Goal: Information Seeking & Learning: Learn about a topic

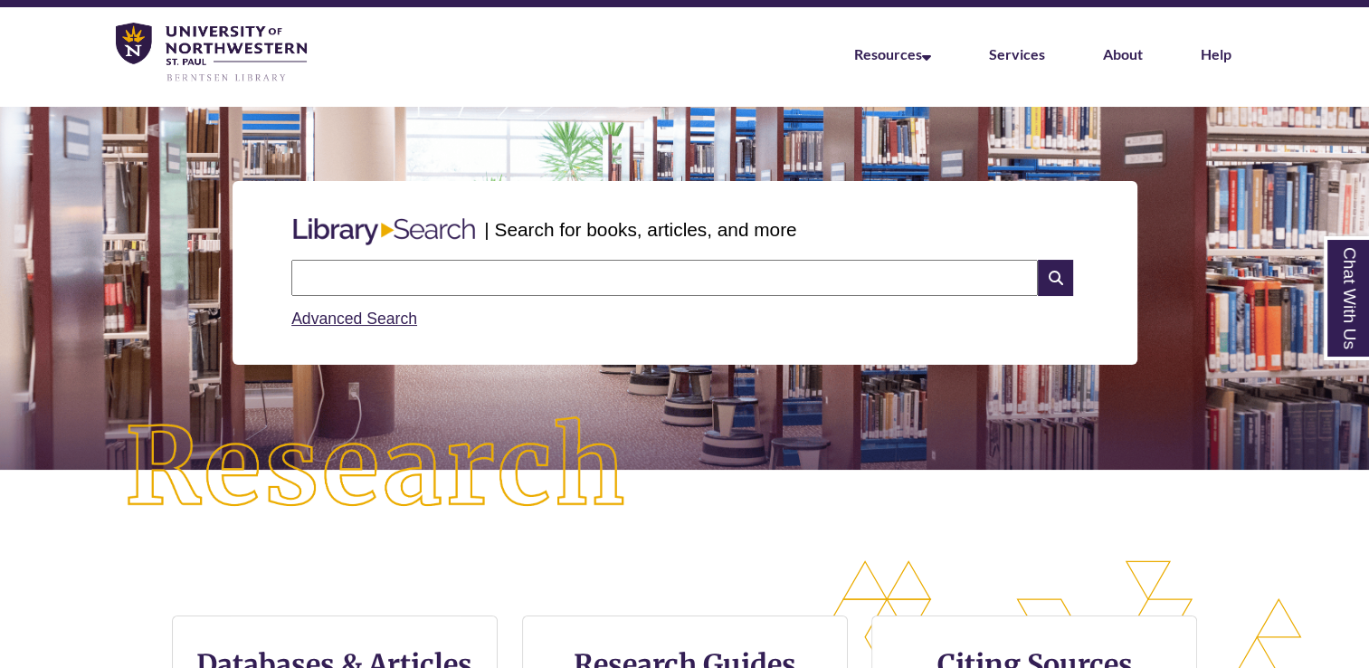
scroll to position [57, 0]
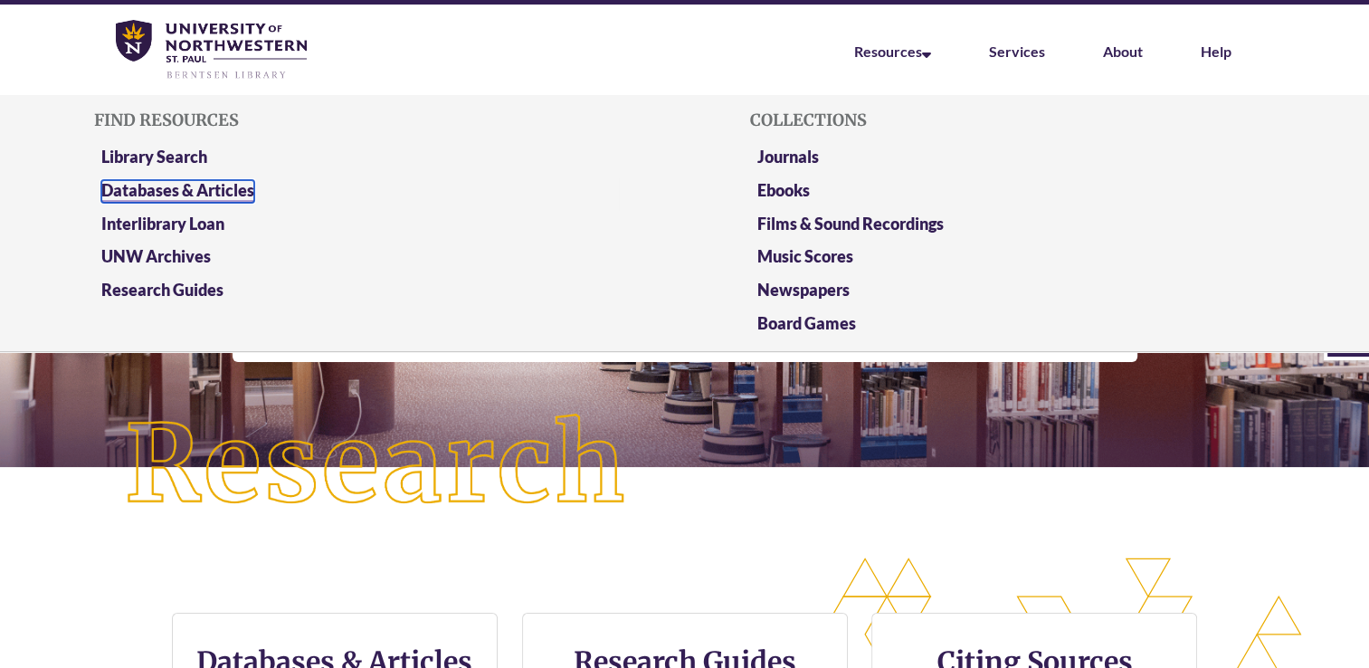
click at [245, 190] on link "Databases & Articles" at bounding box center [177, 191] width 153 height 23
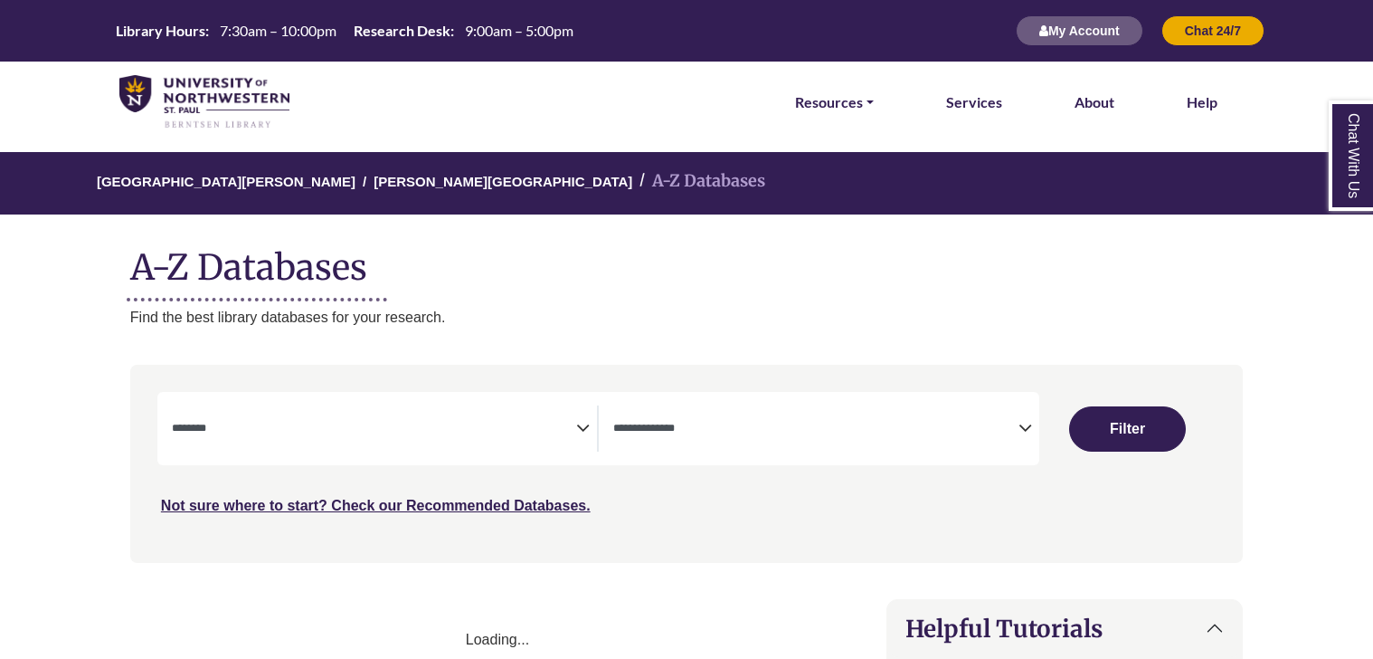
select select "Database Subject Filter"
select select "Database Types Filter"
select select "Database Subject Filter"
select select "Database Types Filter"
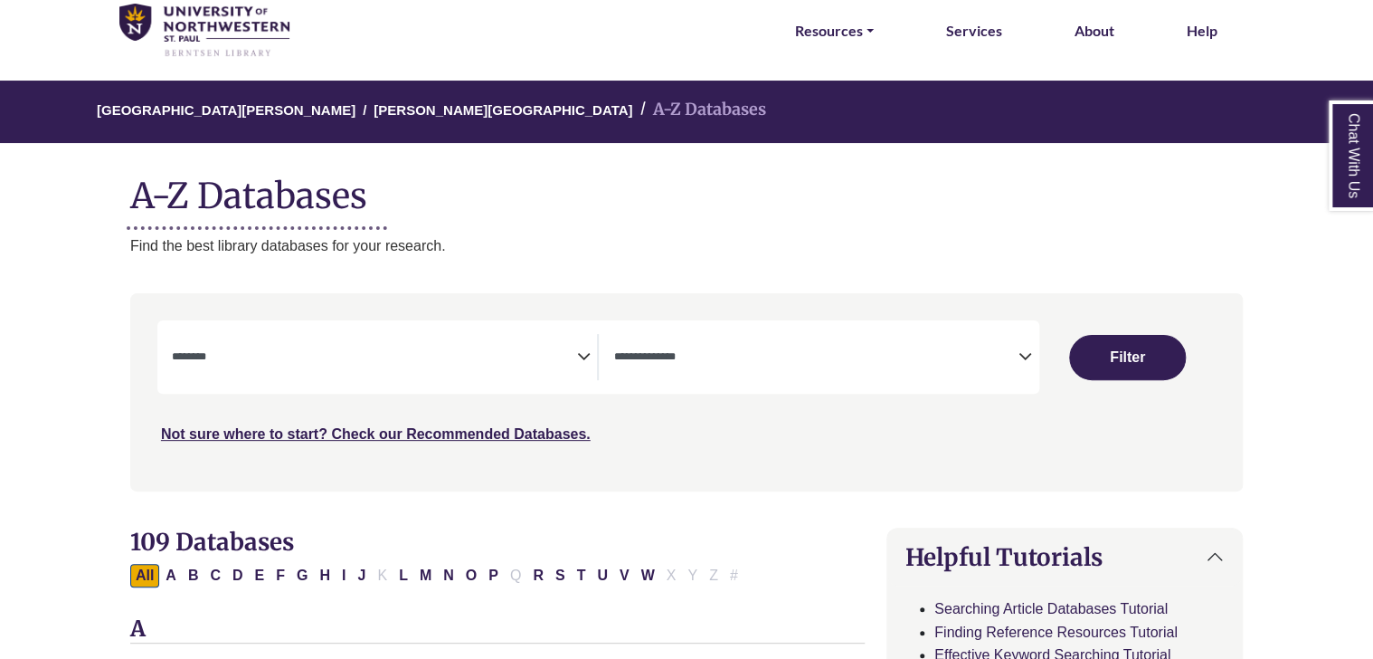
scroll to position [136, 0]
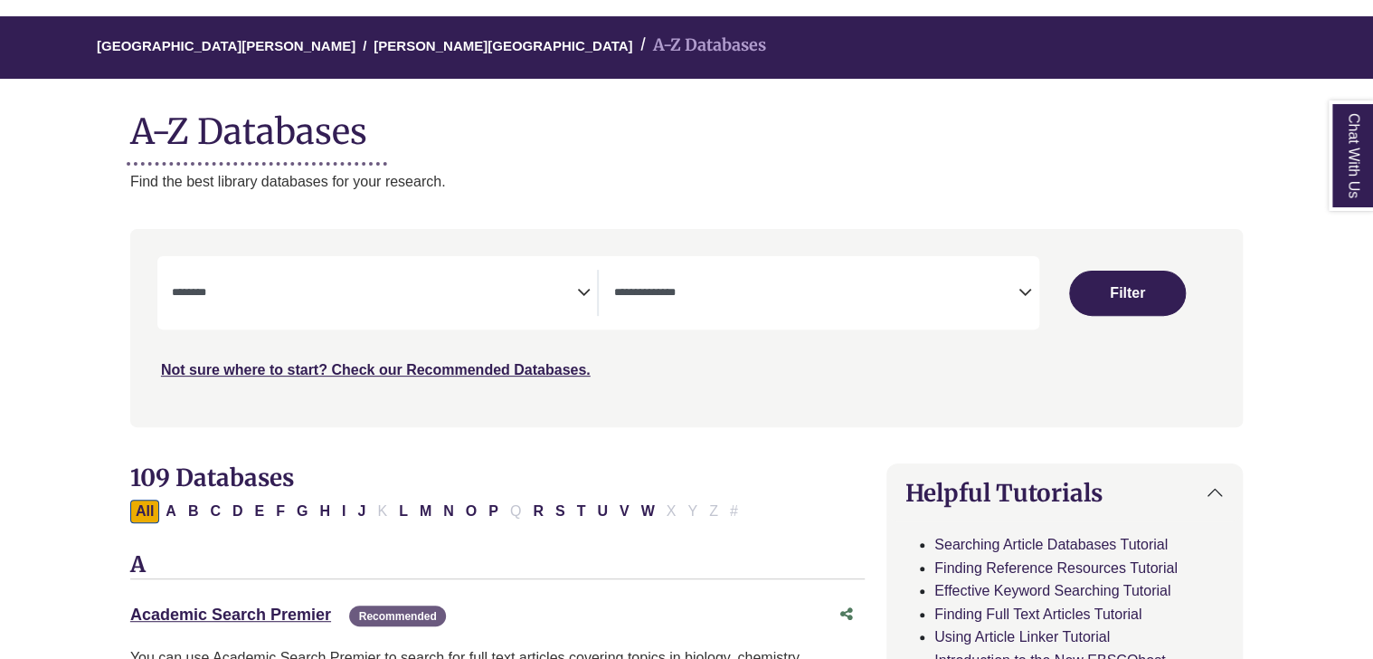
click at [580, 290] on icon "Search filters" at bounding box center [583, 289] width 14 height 27
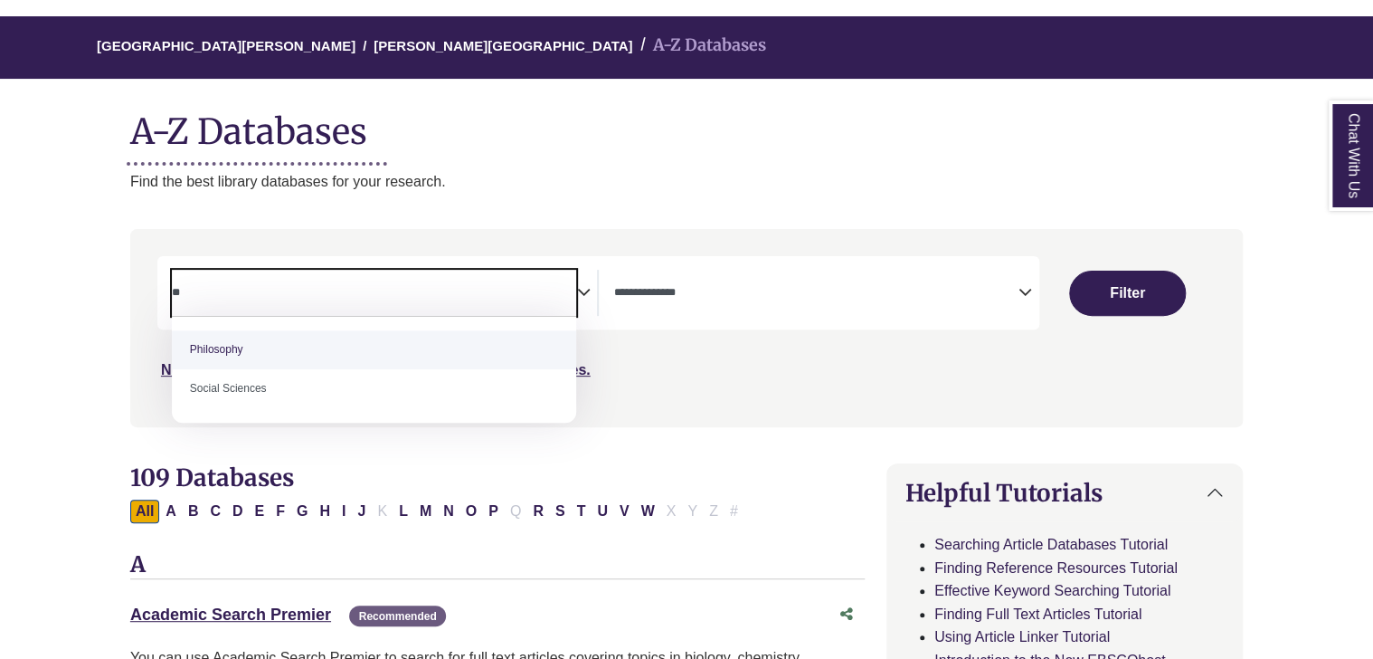
type textarea "*"
type textarea "**"
select select "*****"
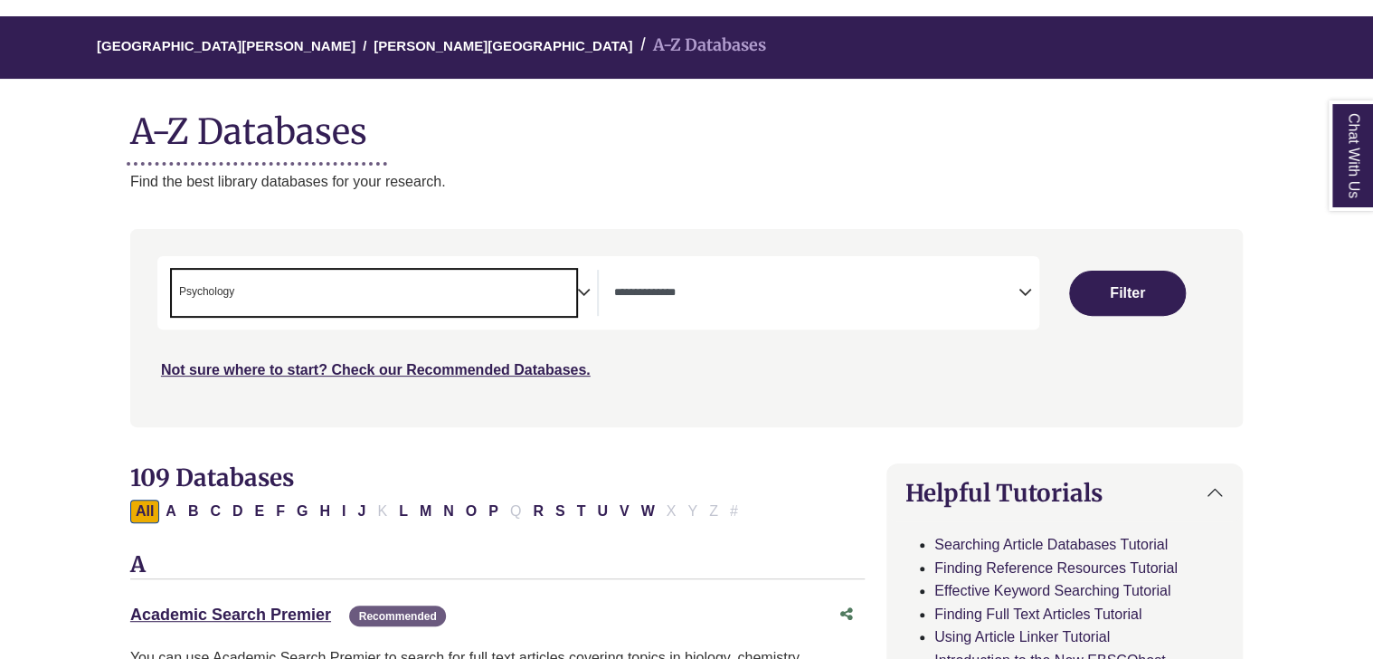
scroll to position [649, 0]
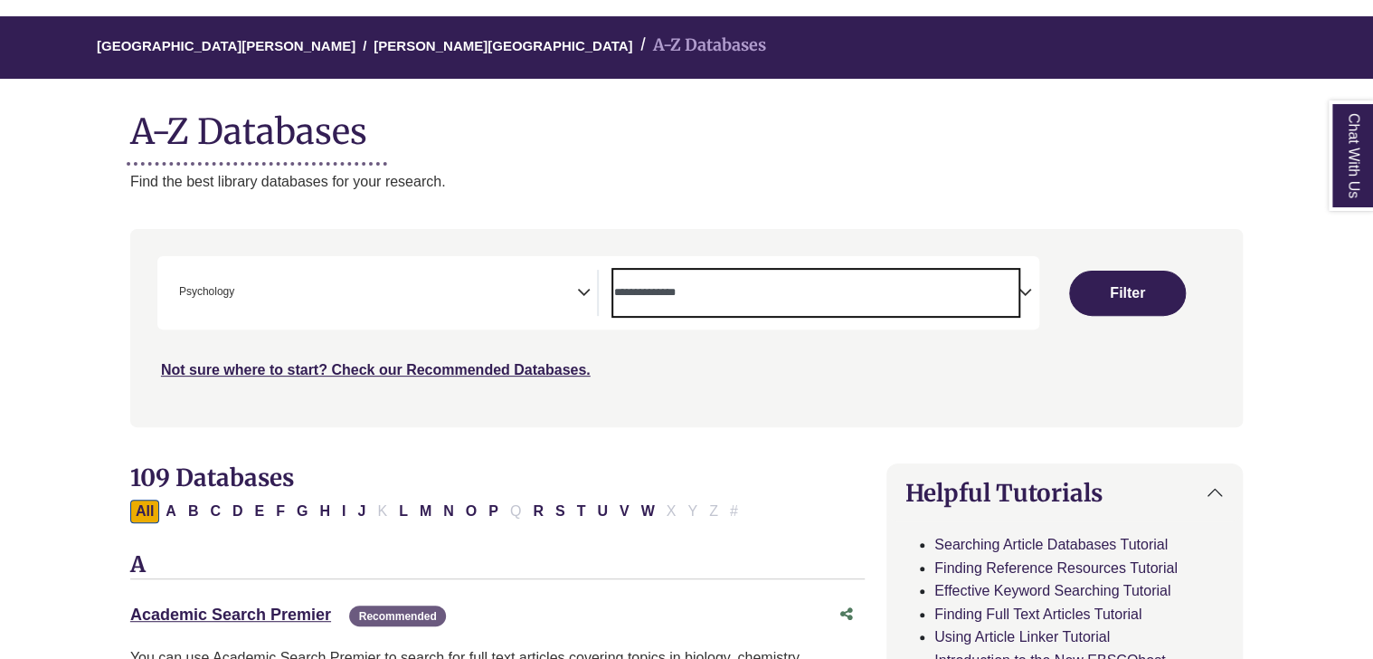
click at [1007, 280] on span "Search filters" at bounding box center [815, 293] width 405 height 46
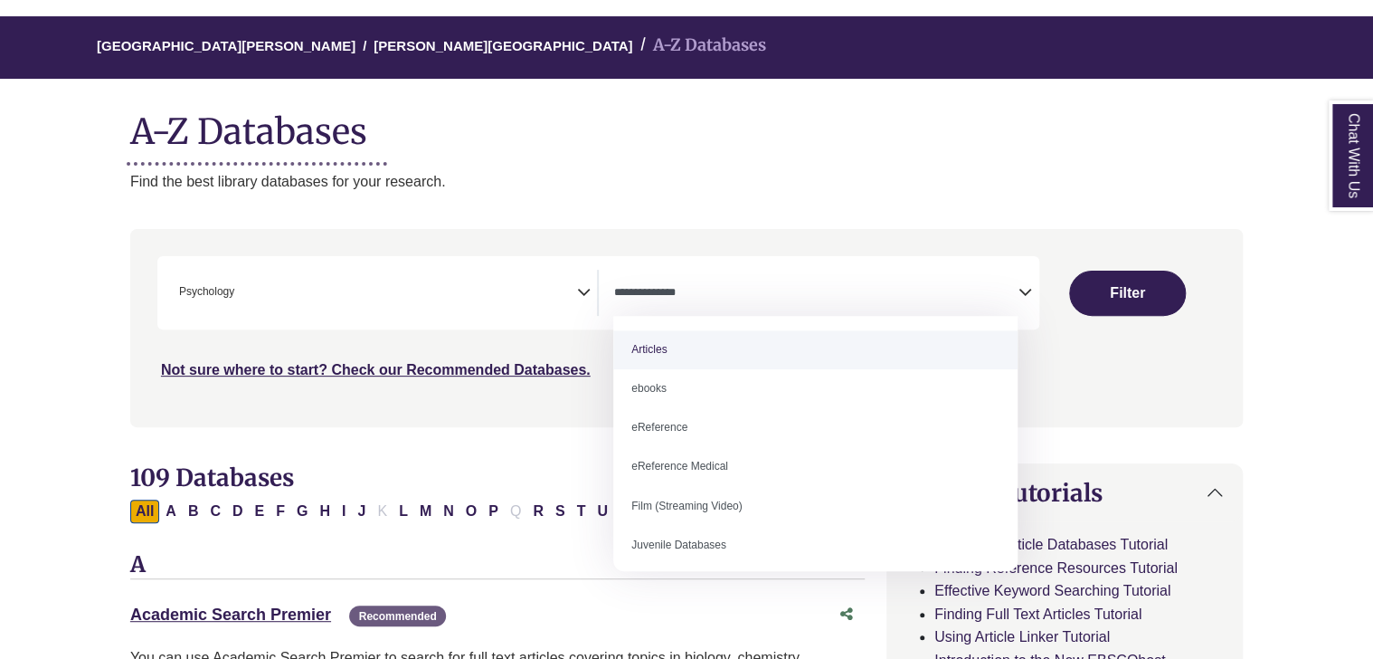
select select "*****"
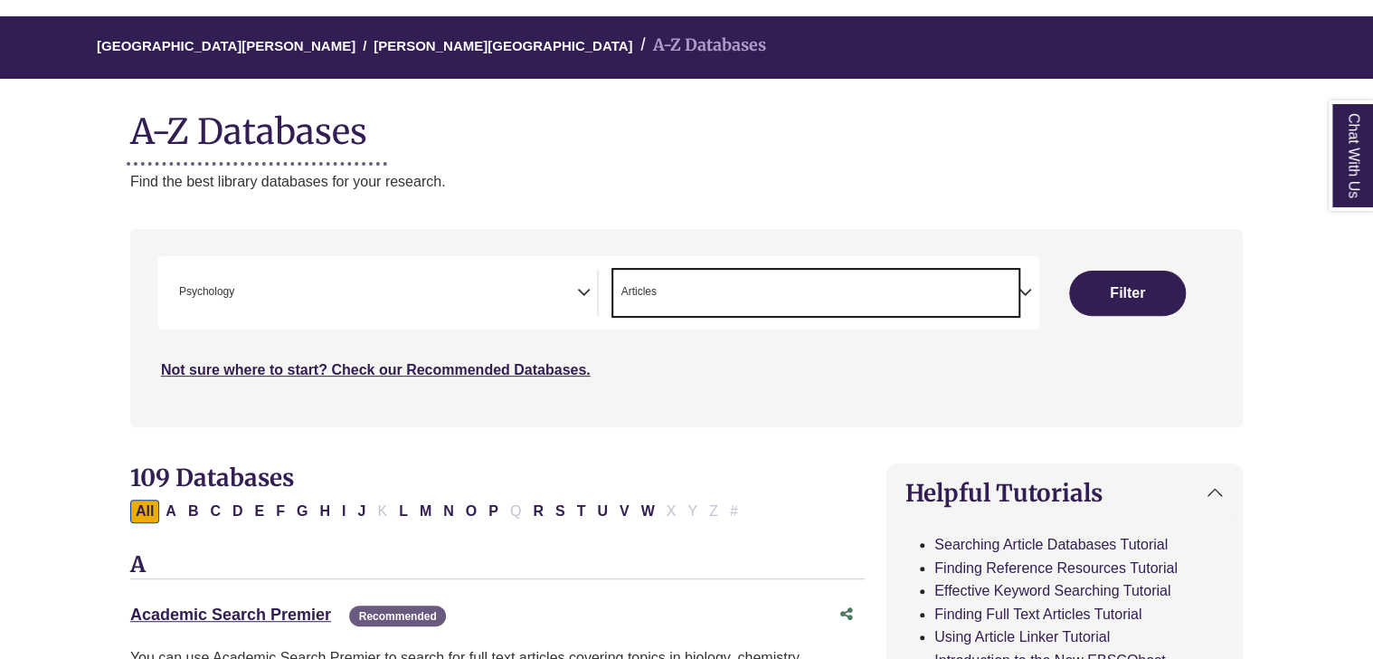
click at [905, 296] on span "× Articles" at bounding box center [815, 293] width 405 height 46
click at [865, 270] on span "× Articles × eReference" at bounding box center [815, 293] width 405 height 46
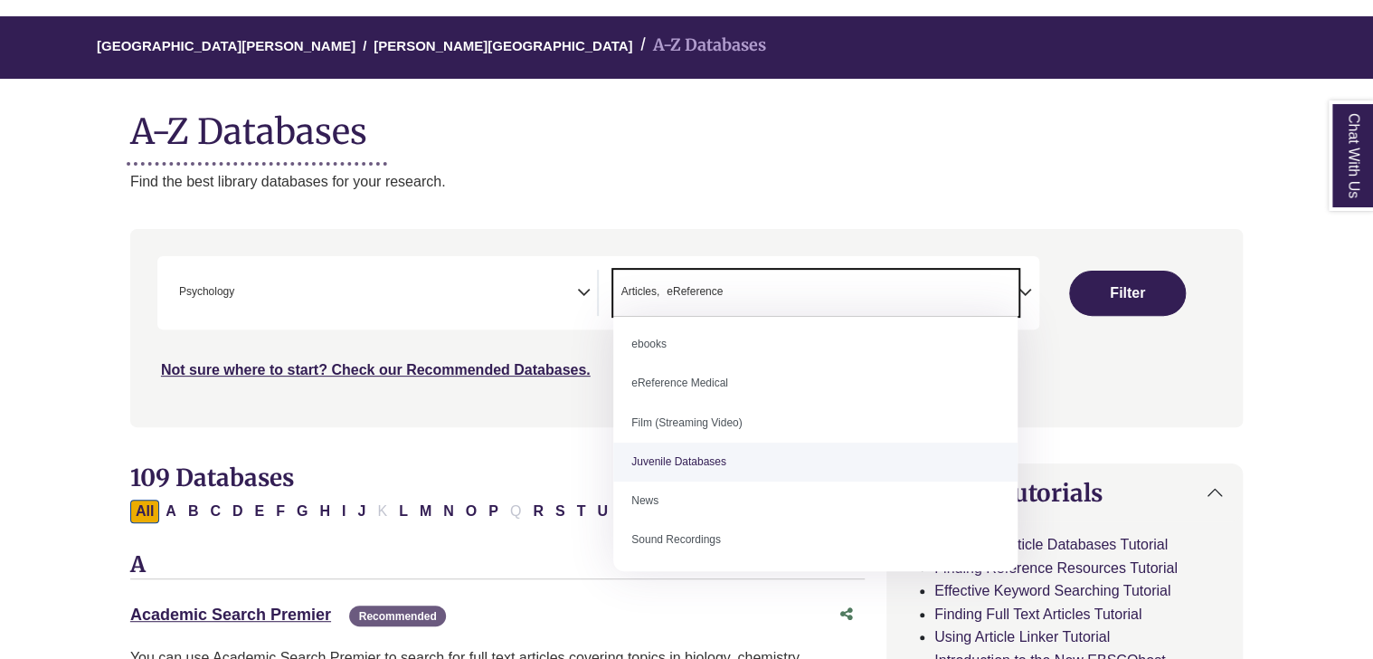
scroll to position [80, 0]
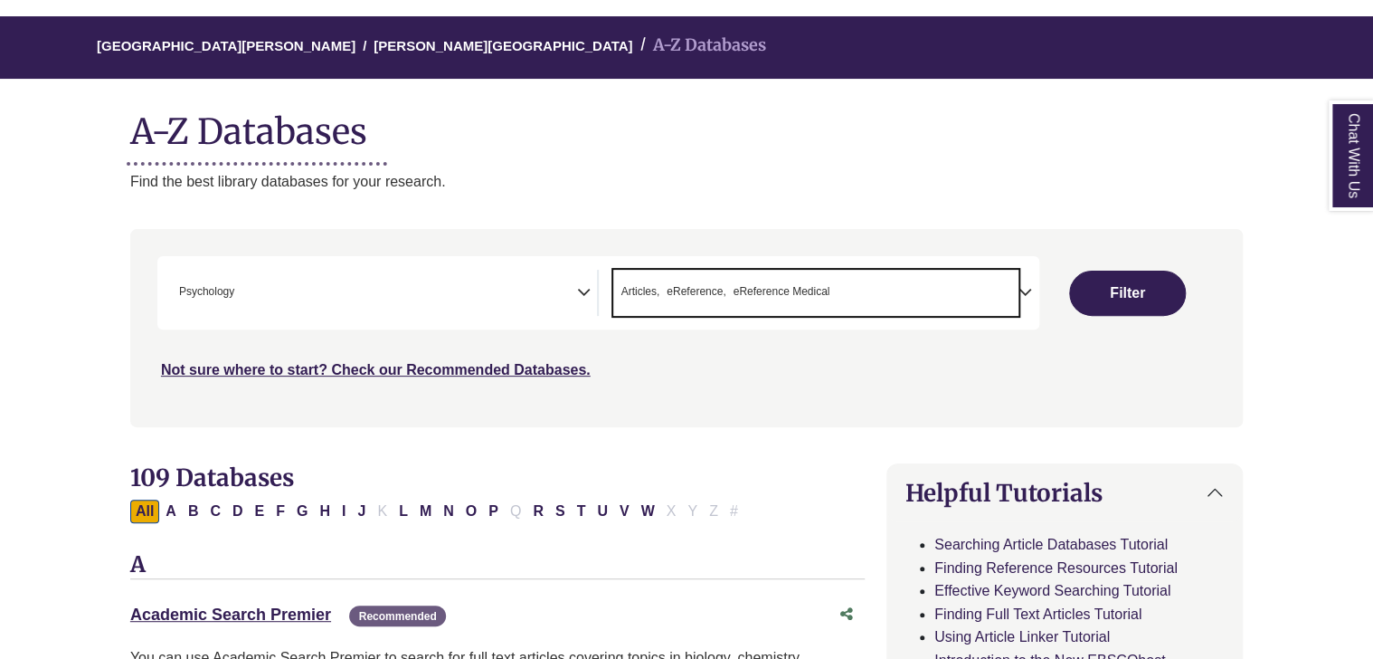
click at [885, 290] on span "× Articles × eReference × eReference Medical" at bounding box center [815, 293] width 405 height 46
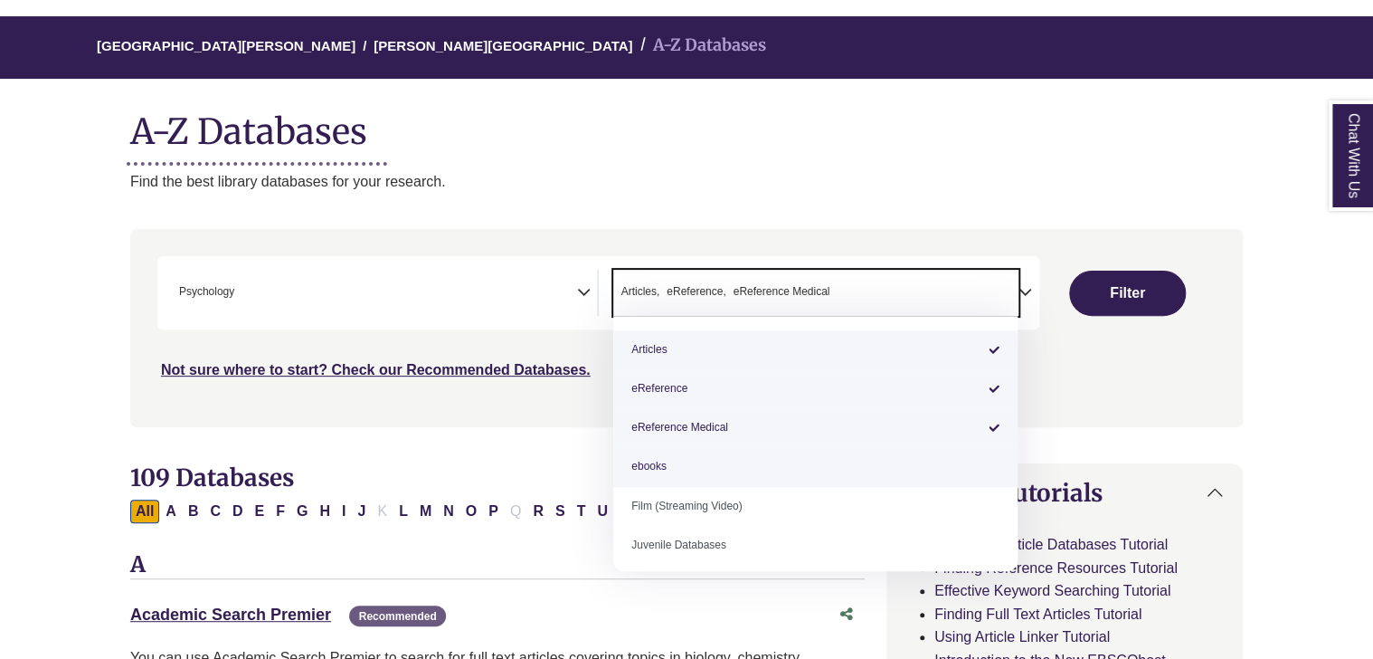
scroll to position [125, 0]
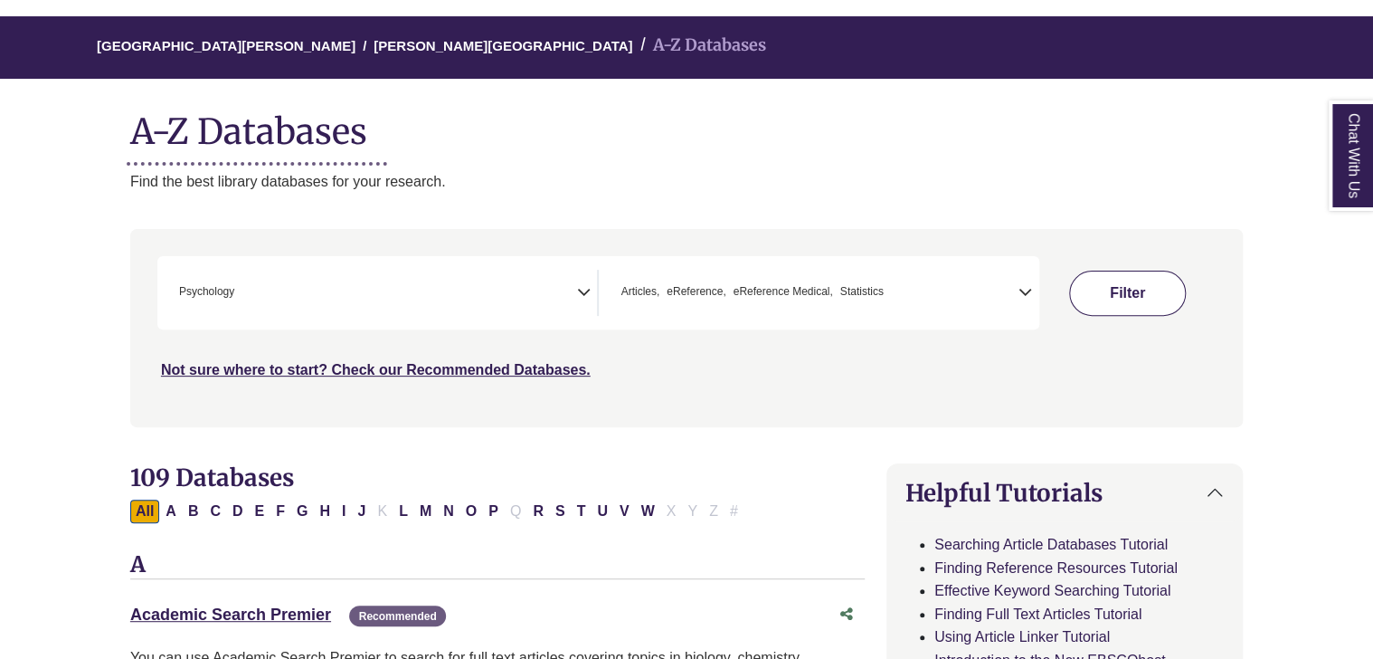
click at [1096, 284] on button "Filter" at bounding box center [1127, 292] width 116 height 45
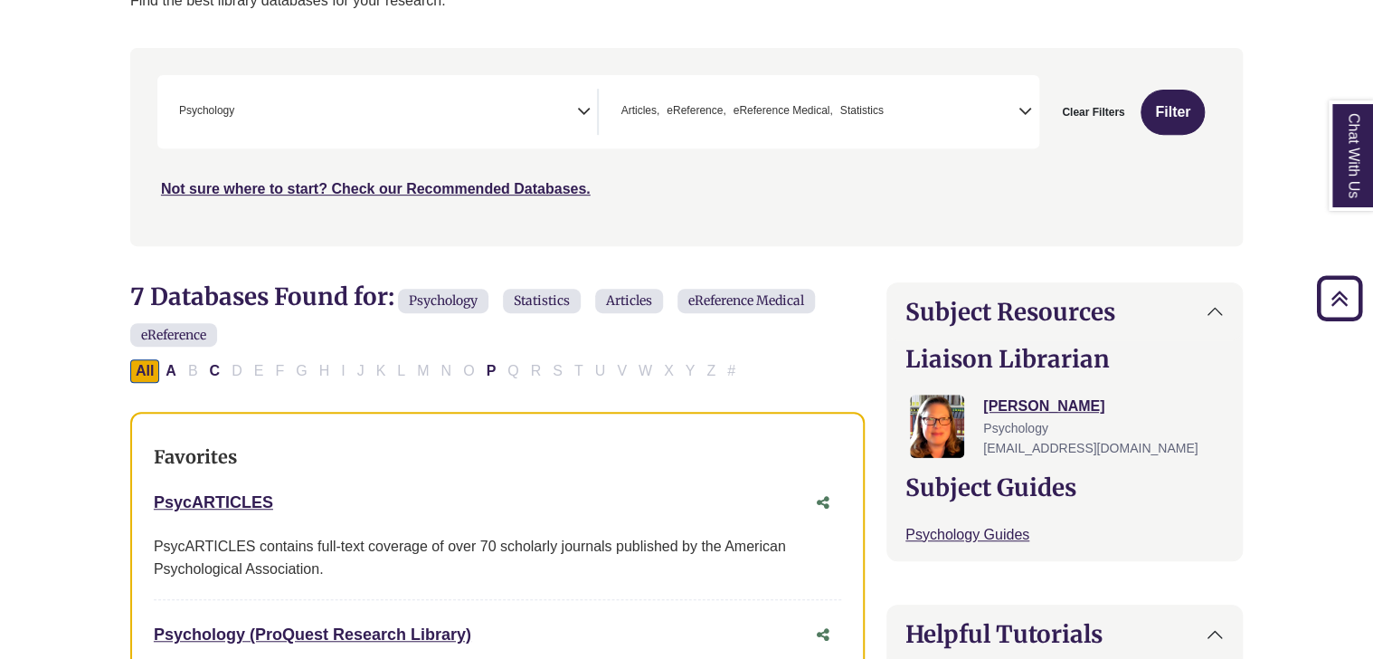
scroll to position [297, 0]
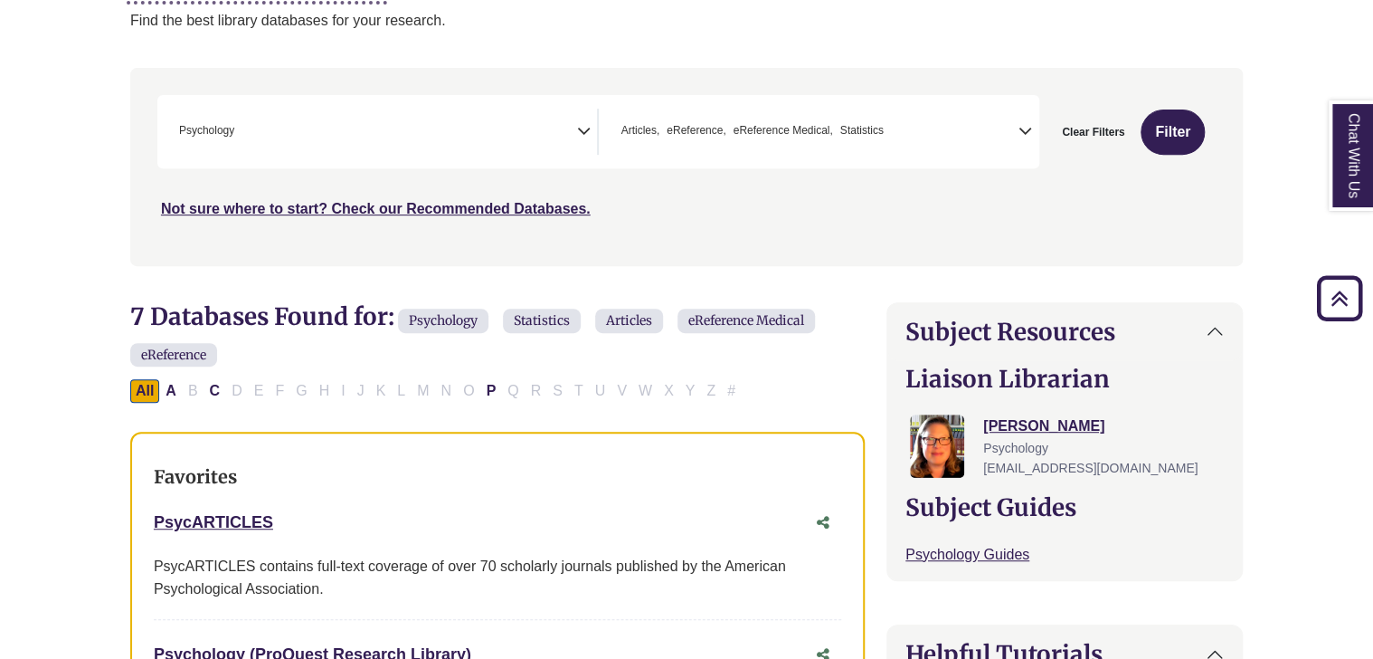
click at [418, 388] on div "All A B C D E F G H I J K L M N O P Q R S T U V W X Y Z #" at bounding box center [436, 389] width 612 height 15
click at [1081, 123] on button "Clear Filters" at bounding box center [1093, 131] width 86 height 45
select select "Database Subject Filter"
select select "Database Types Filter"
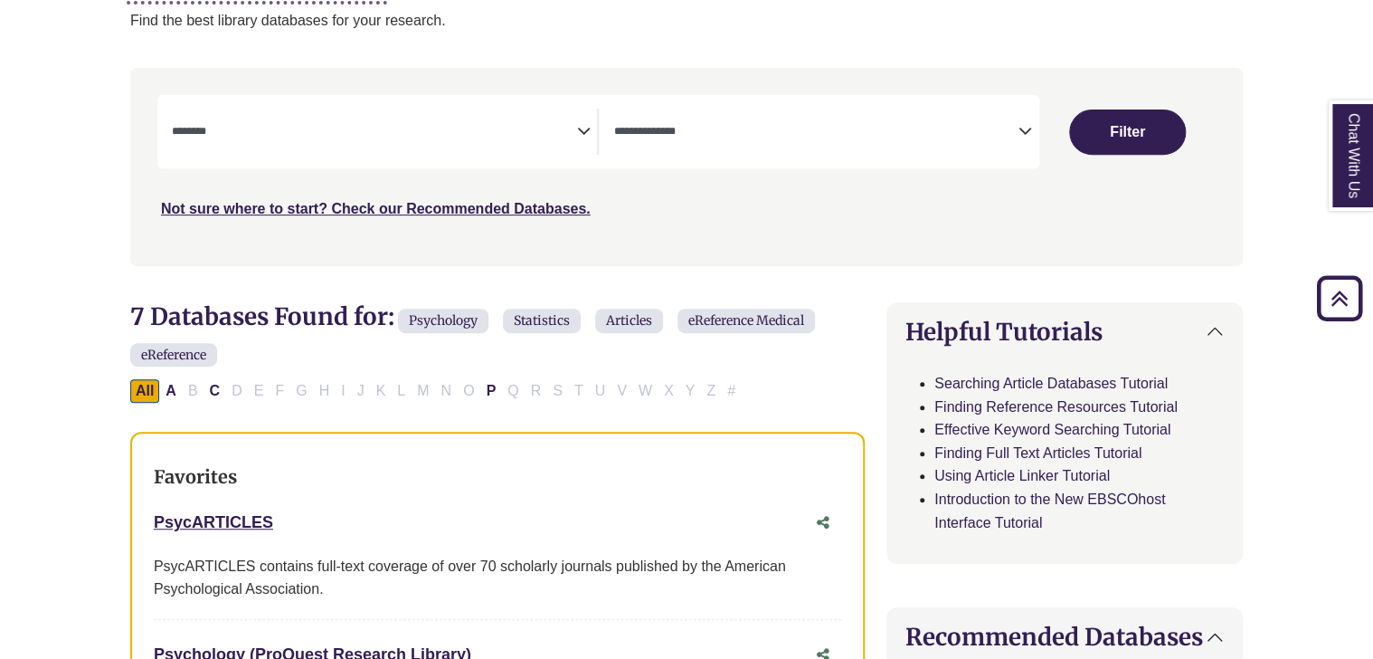
select select "Database Subject Filter"
select select "Database Types Filter"
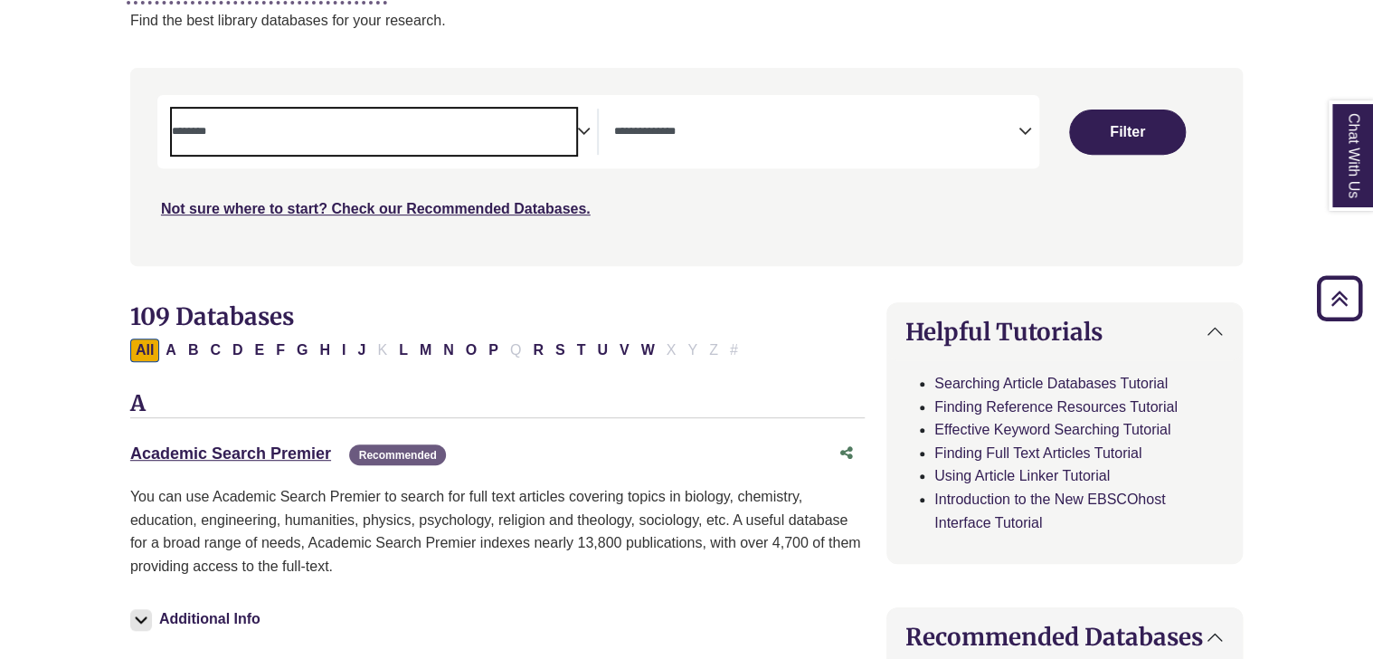
click at [570, 133] on textarea "Search" at bounding box center [374, 133] width 405 height 14
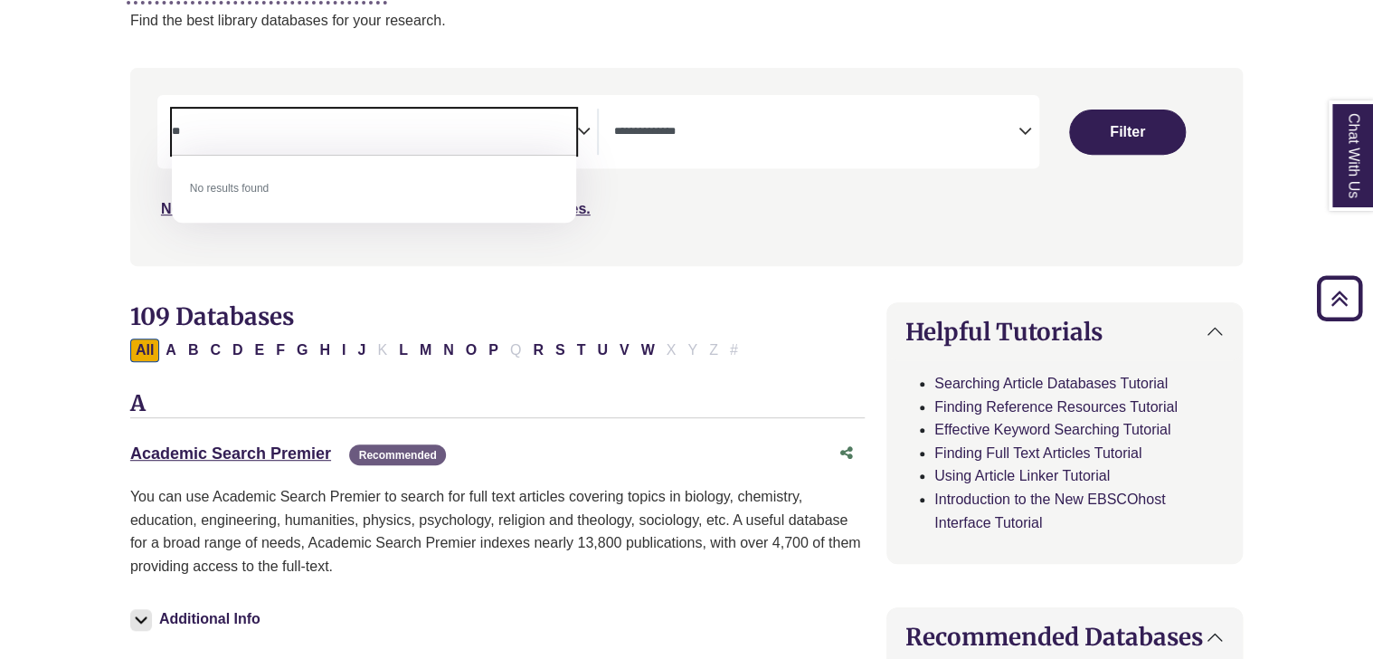
type textarea "*"
type textarea "****"
select select "*****"
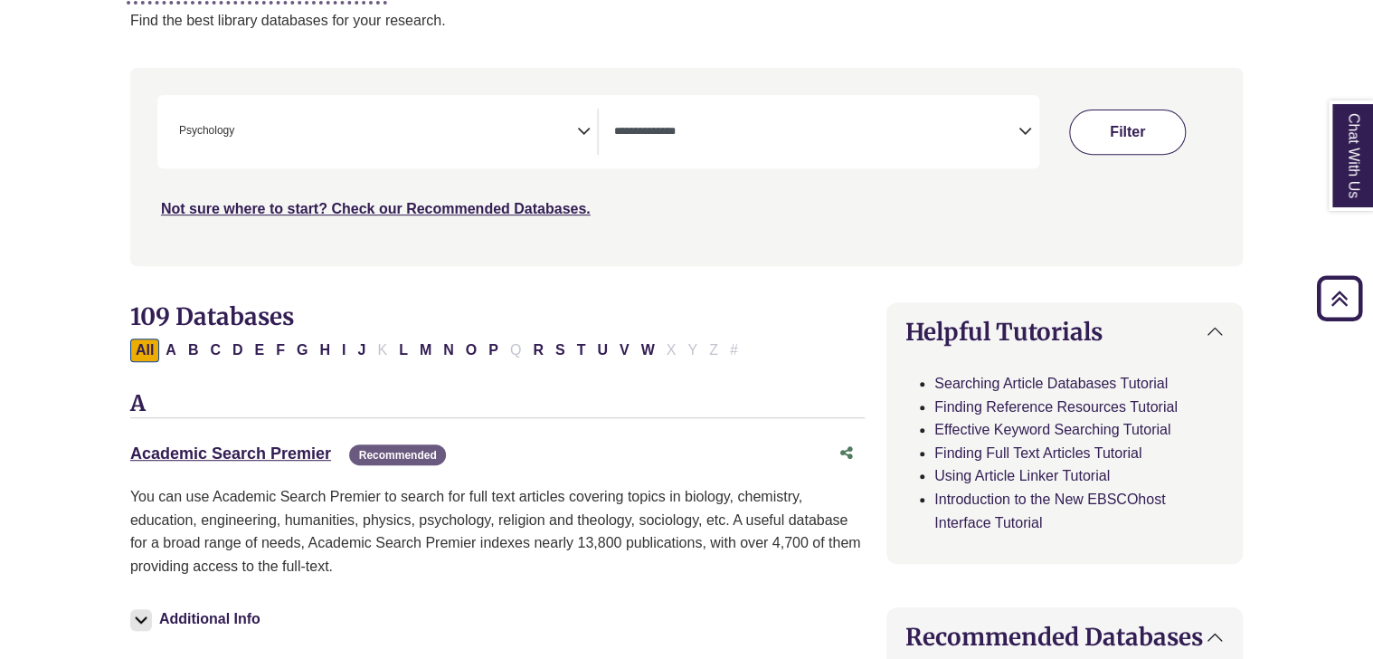
click at [1096, 138] on button "Filter" at bounding box center [1127, 131] width 116 height 45
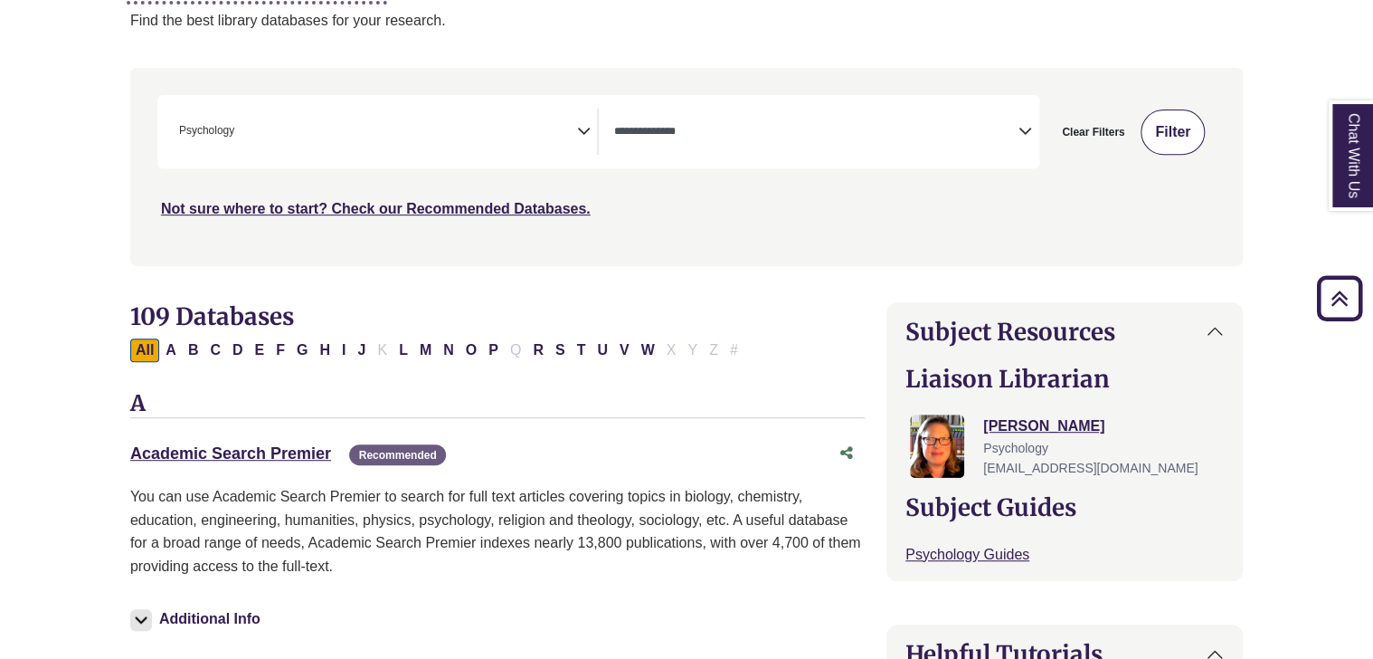
select select "Database Types Filter"
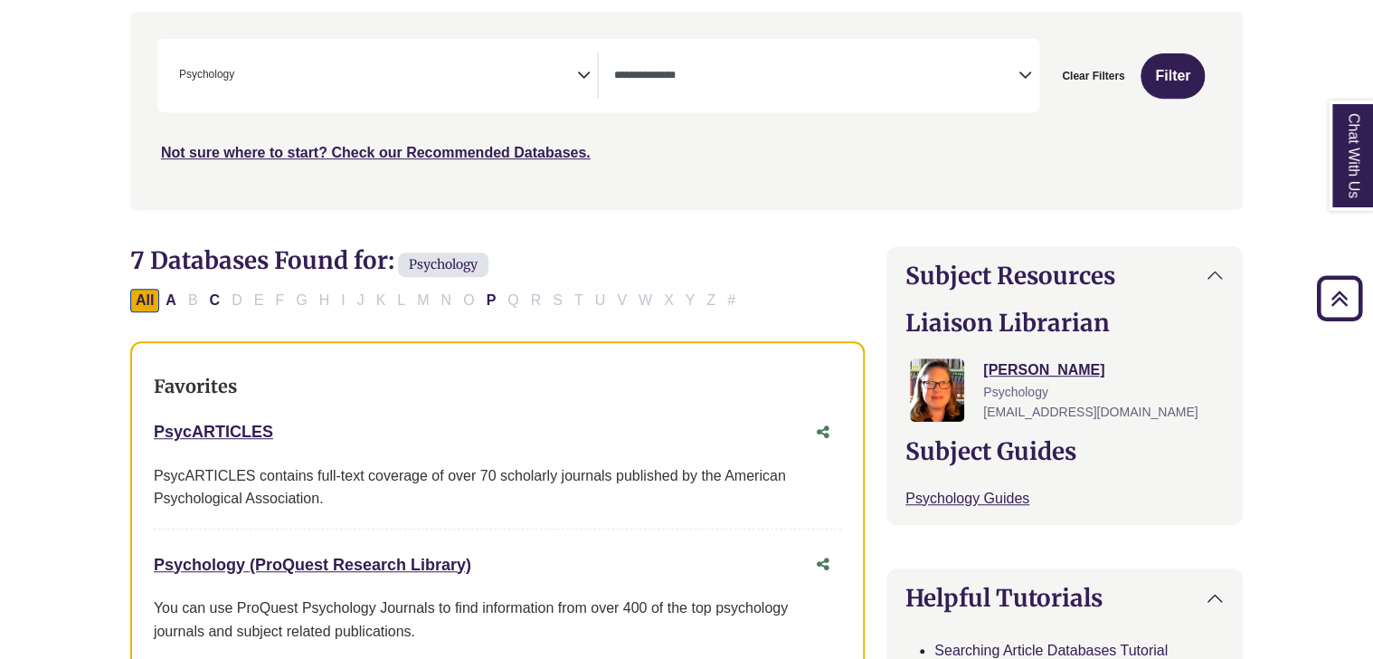
scroll to position [343, 0]
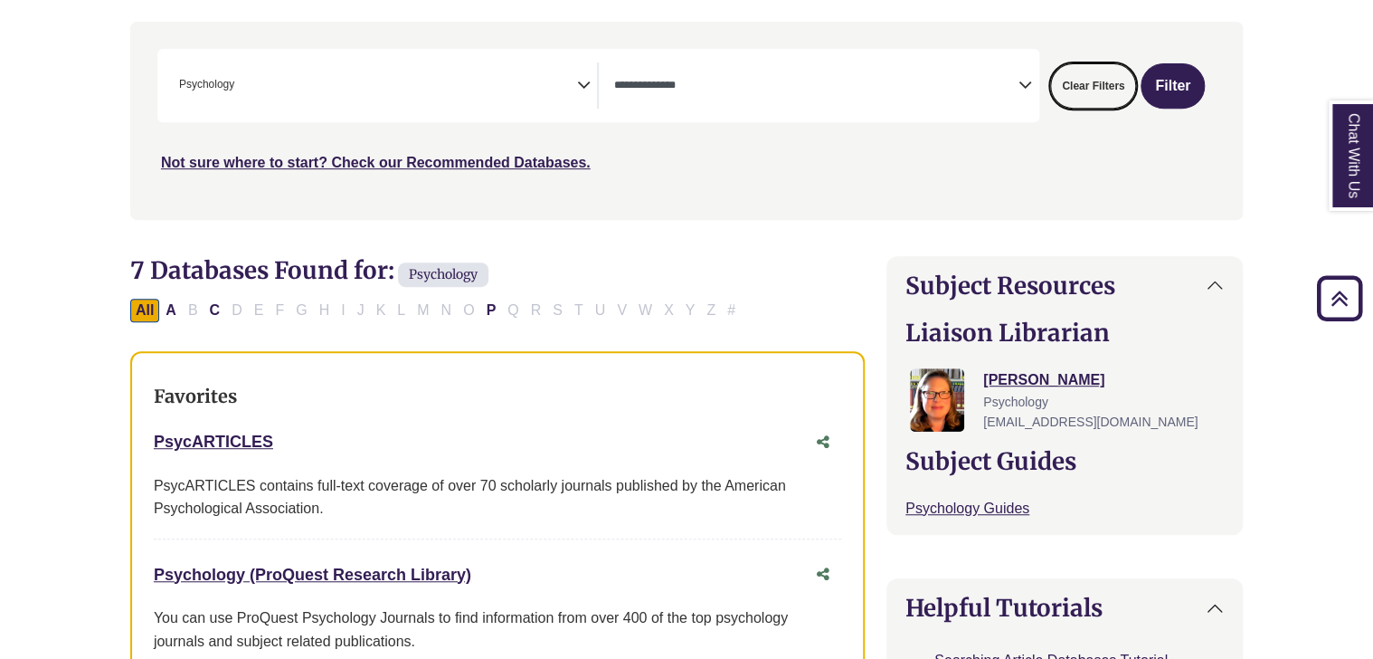
click at [1095, 90] on button "Clear Filters" at bounding box center [1093, 85] width 86 height 45
select select "Database Subject Filter"
select select "Database Types Filter"
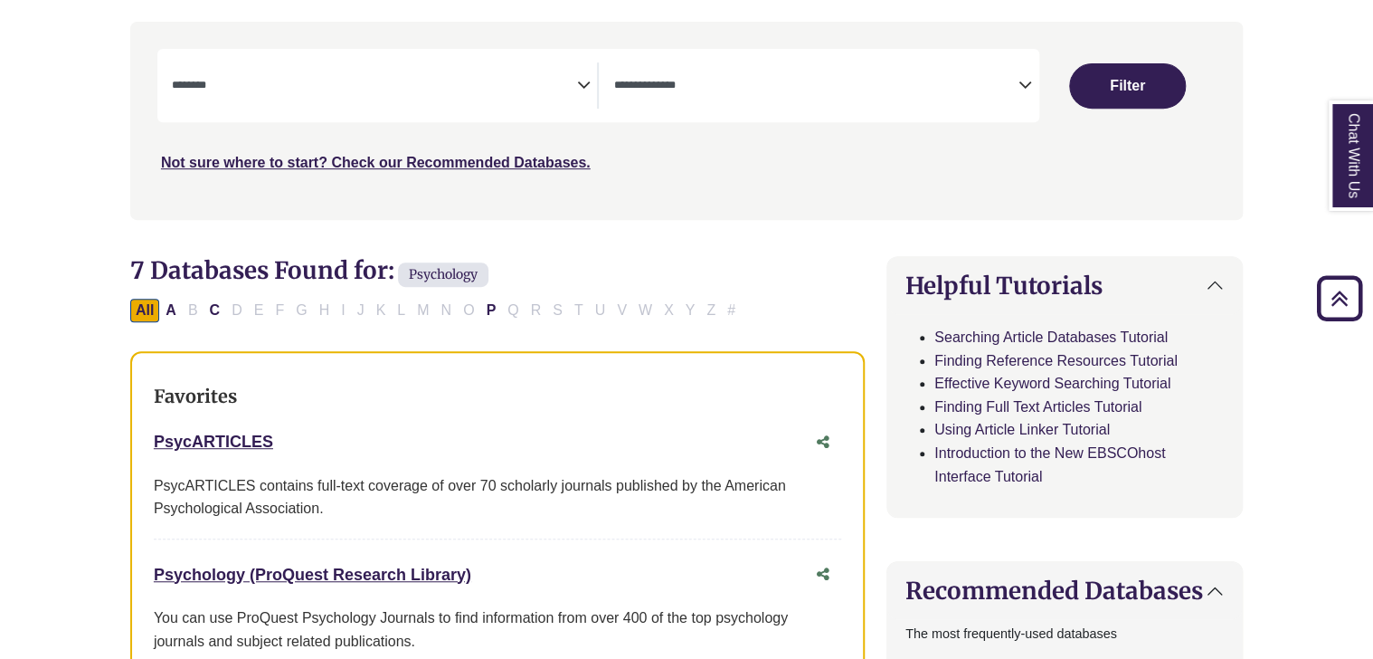
select select "Database Subject Filter"
select select "Database Types Filter"
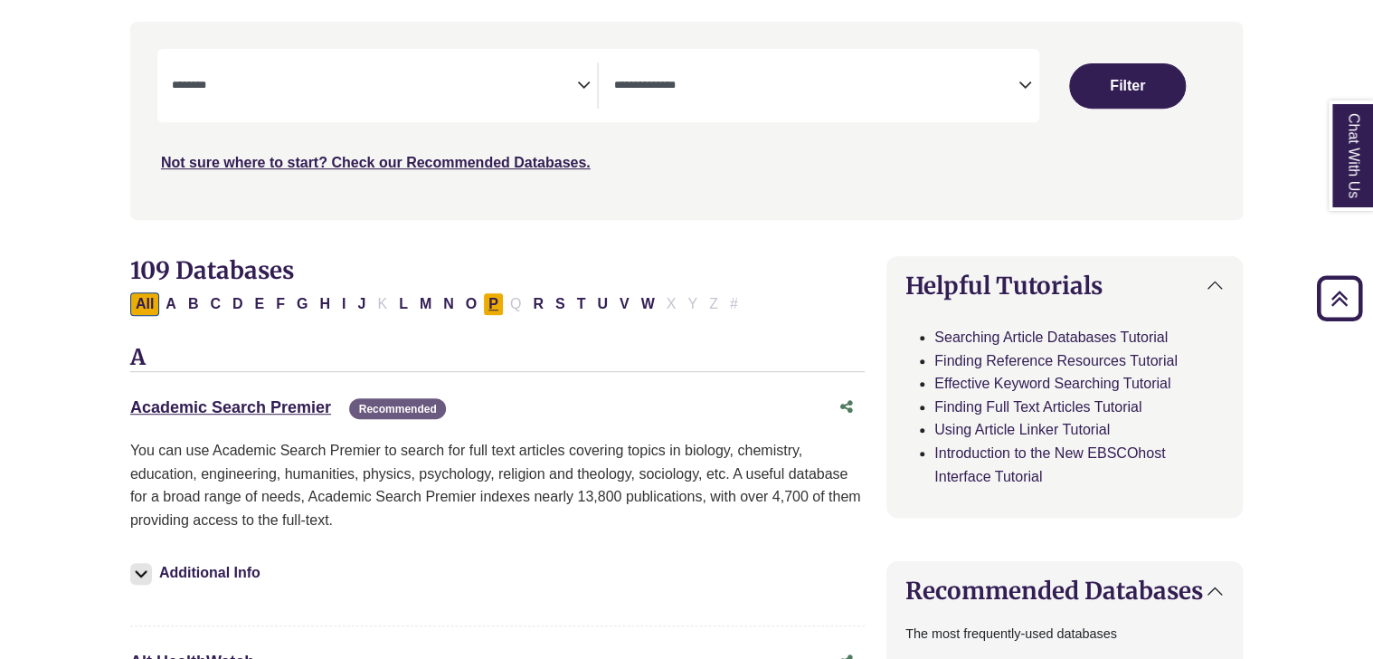
click at [489, 300] on button "P" at bounding box center [493, 304] width 21 height 24
select select "Database Subject Filter"
select select "Database Types Filter"
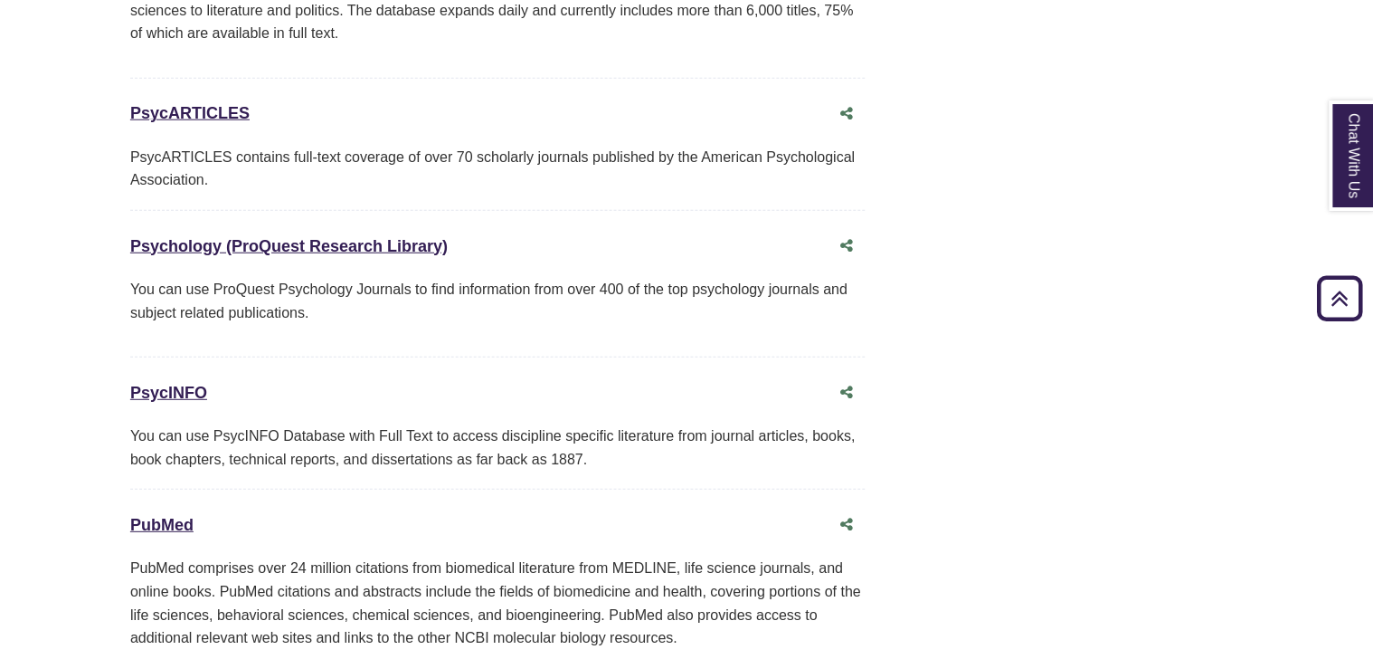
scroll to position [2554, 0]
